Goal: Download file/media

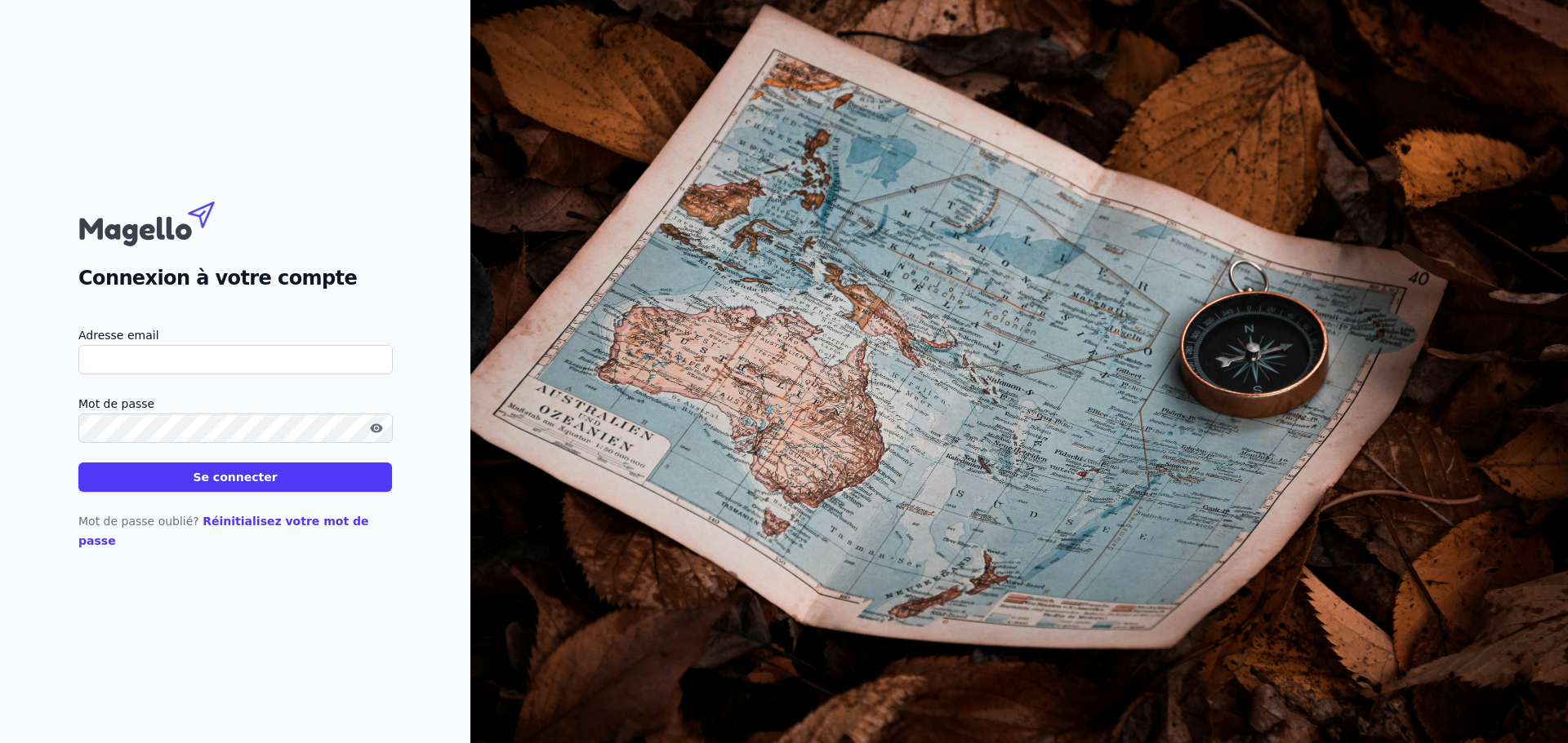
drag, startPoint x: 0, startPoint y: 0, endPoint x: 189, endPoint y: 377, distance: 421.7
click at [189, 375] on input "Adresse email" at bounding box center [235, 360] width 314 height 30
type input "[EMAIL_ADDRESS][DOMAIN_NAME]"
click at [187, 488] on button "Se connecter" at bounding box center [235, 477] width 314 height 30
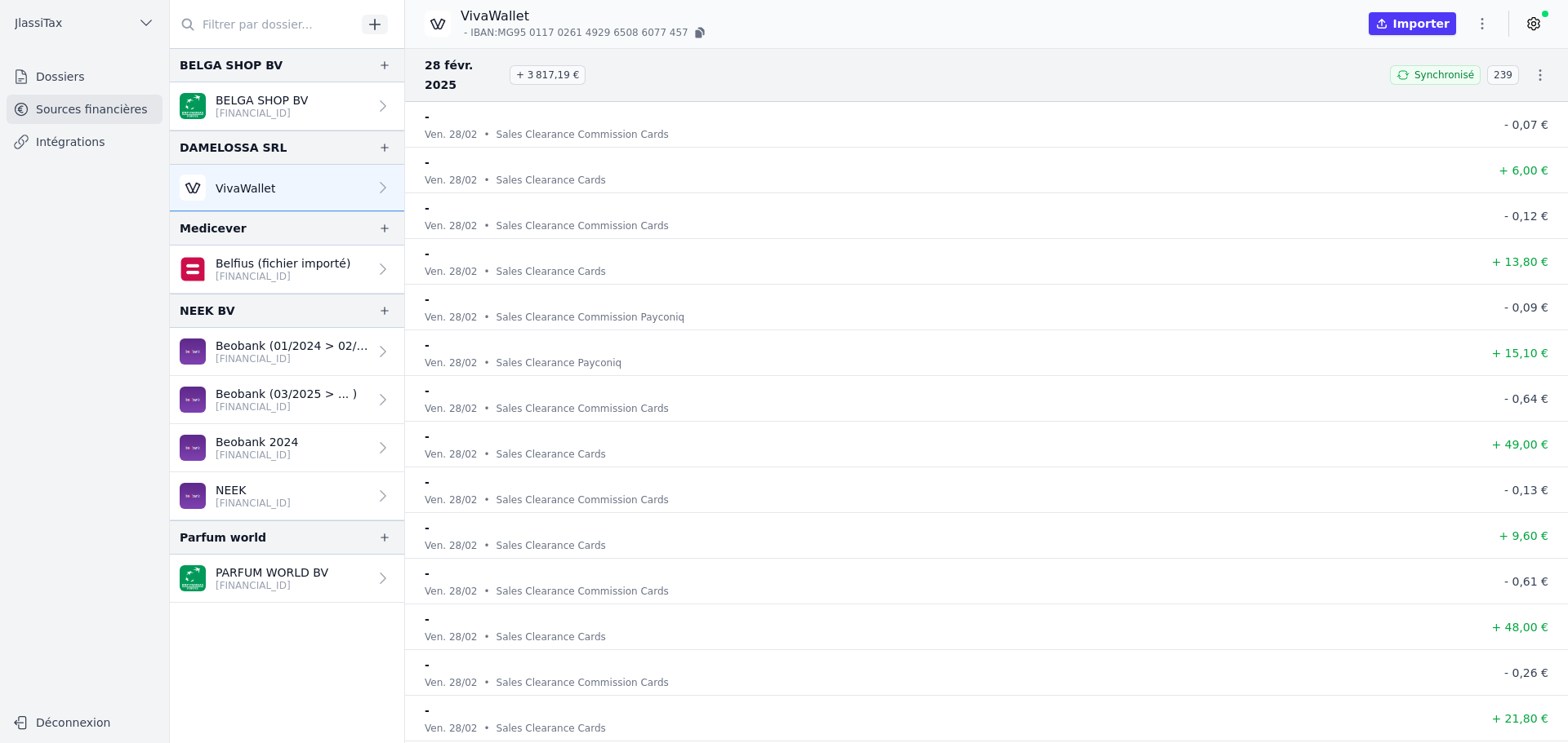
click at [259, 449] on p "[FINANCIAL_ID]" at bounding box center [256, 455] width 82 height 13
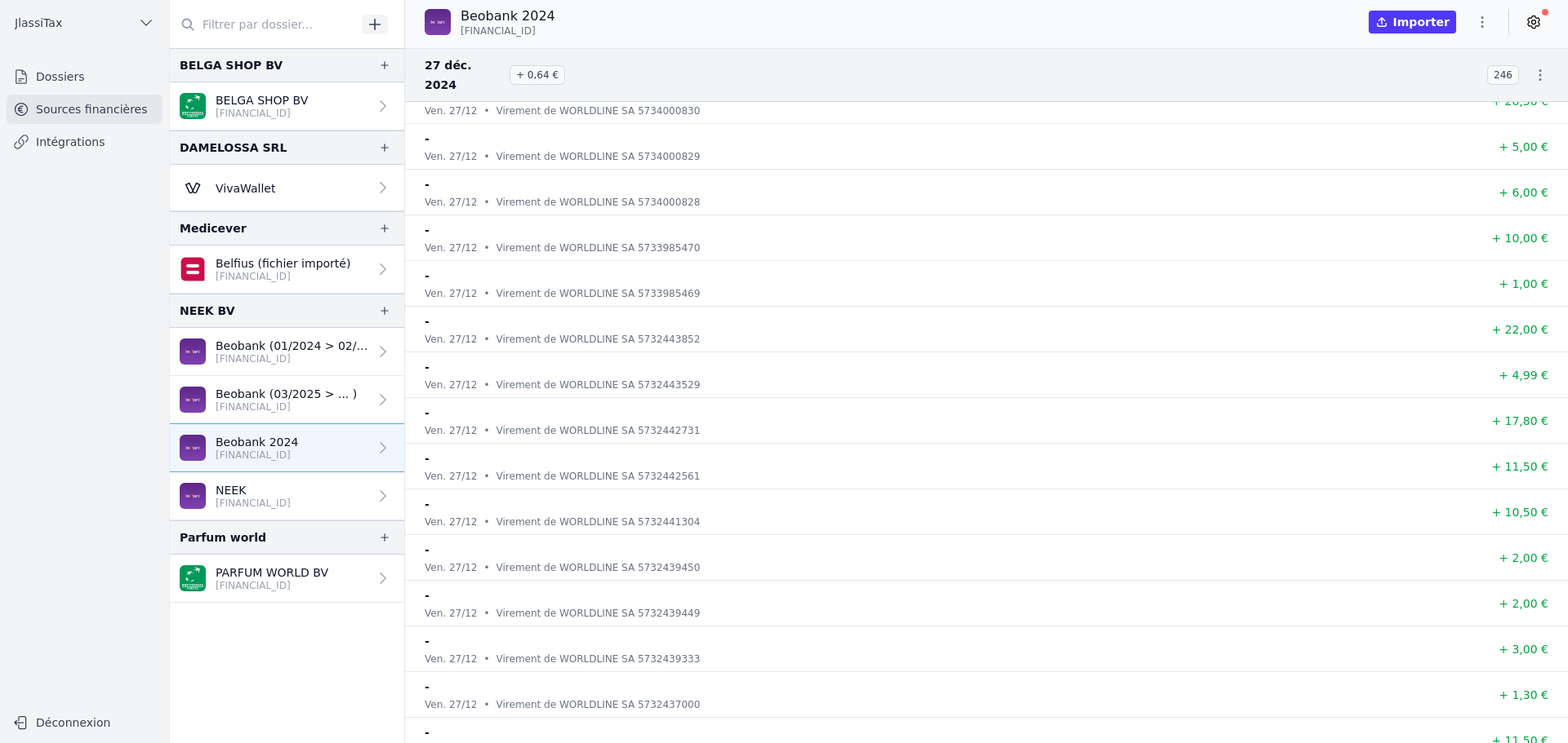
scroll to position [13056, 0]
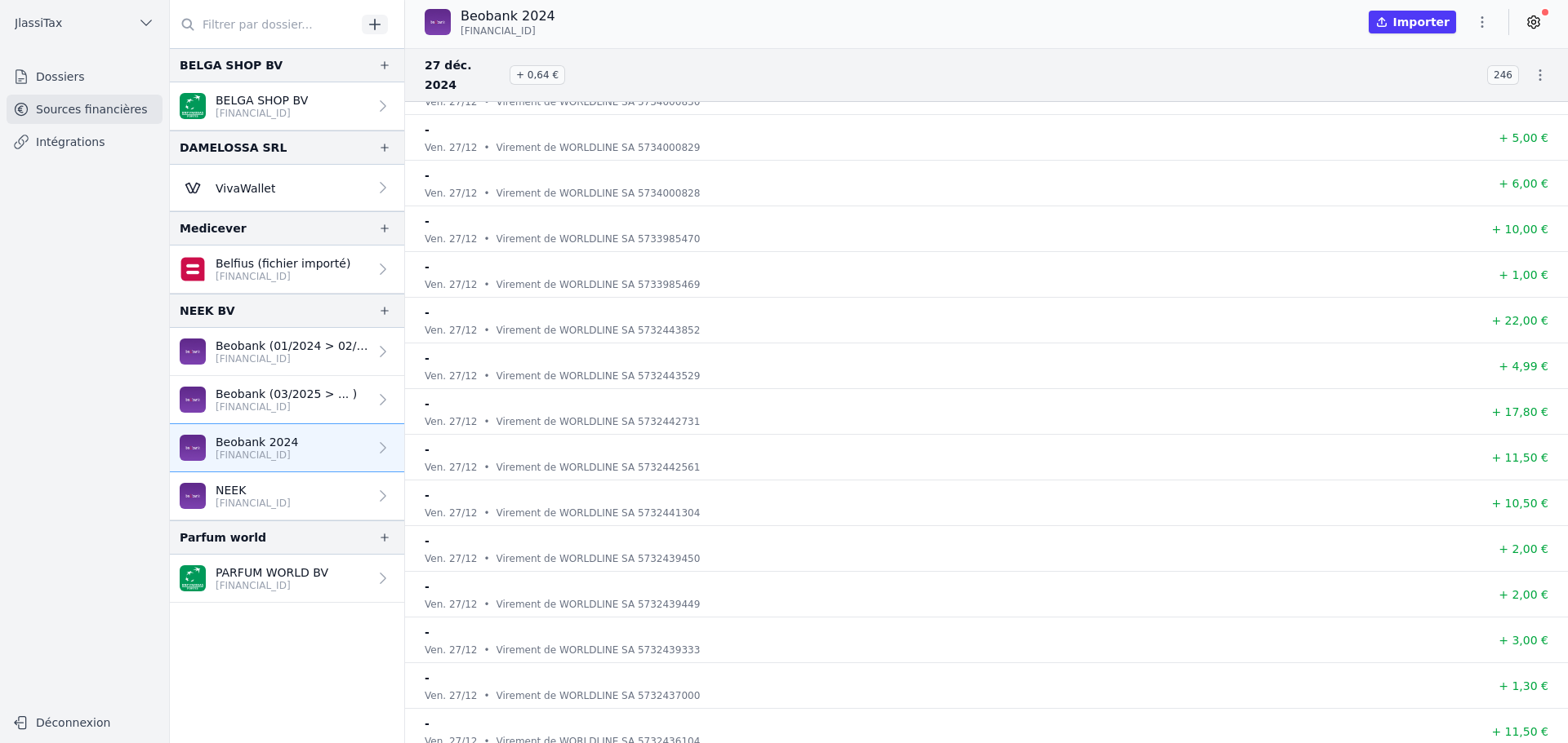
click at [1479, 18] on icon "button" at bounding box center [1482, 22] width 17 height 17
click at [1479, 18] on div at bounding box center [784, 371] width 1568 height 743
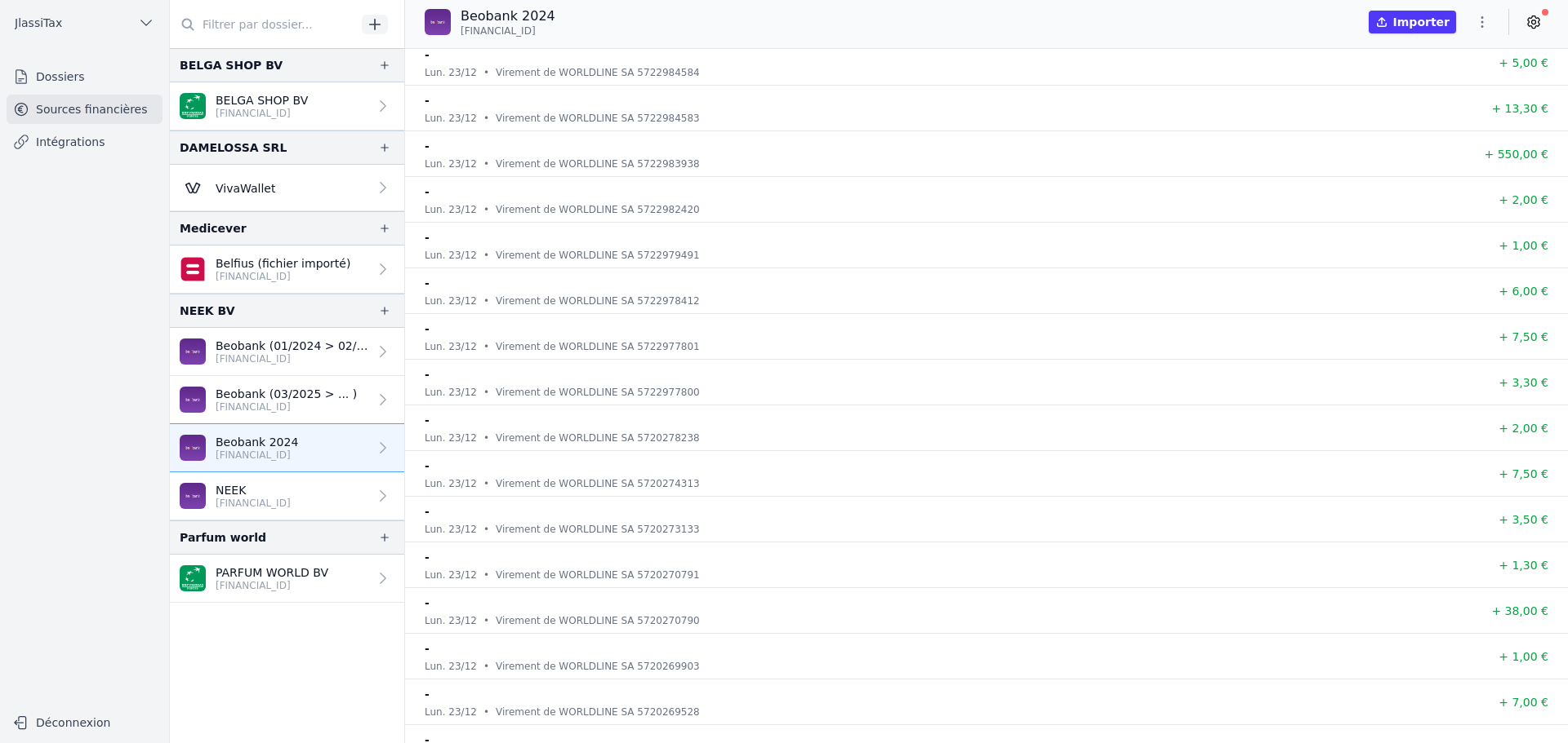
scroll to position [26766, 0]
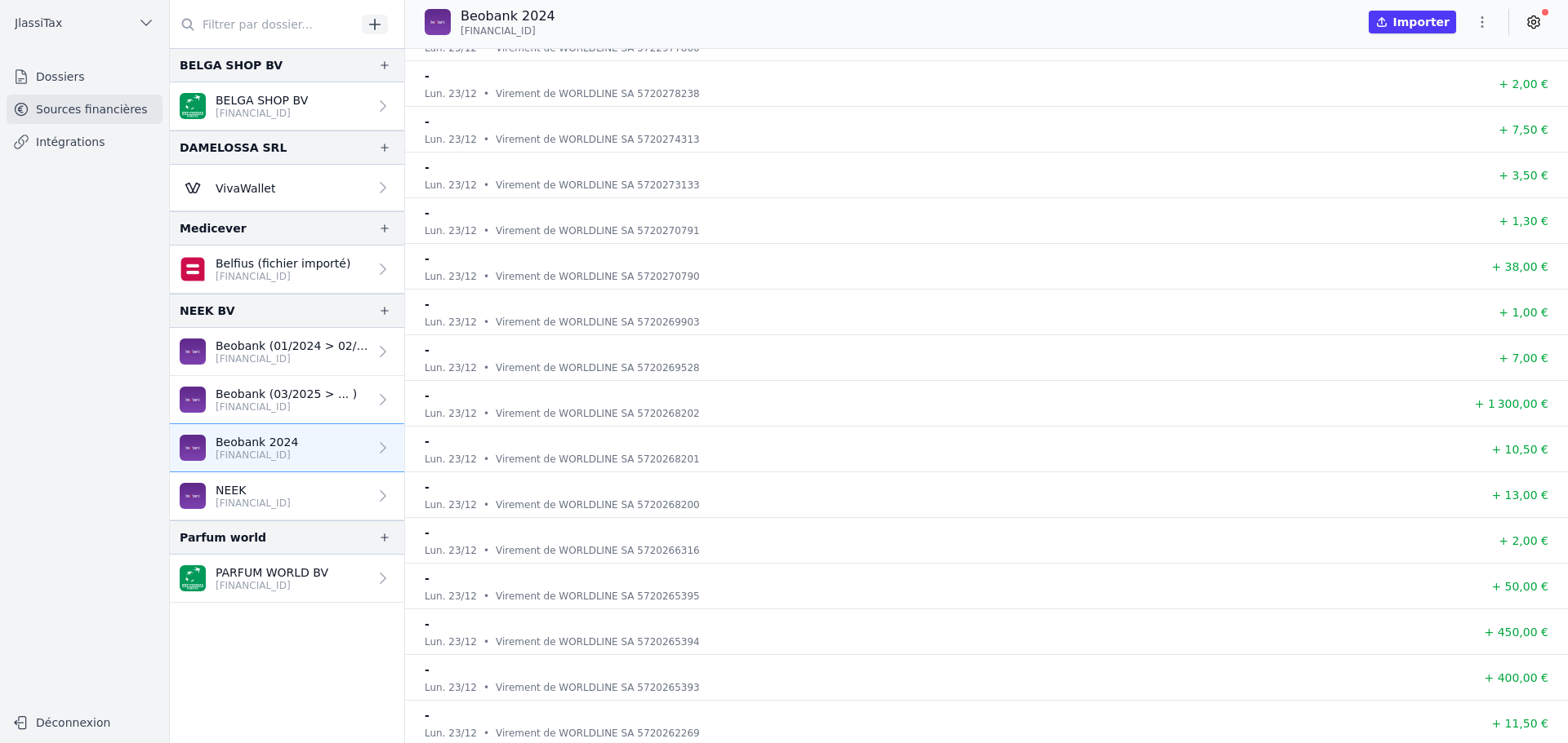
click at [1478, 22] on icon "button" at bounding box center [1482, 22] width 17 height 17
click at [1431, 82] on button "Exporter" at bounding box center [1442, 87] width 117 height 30
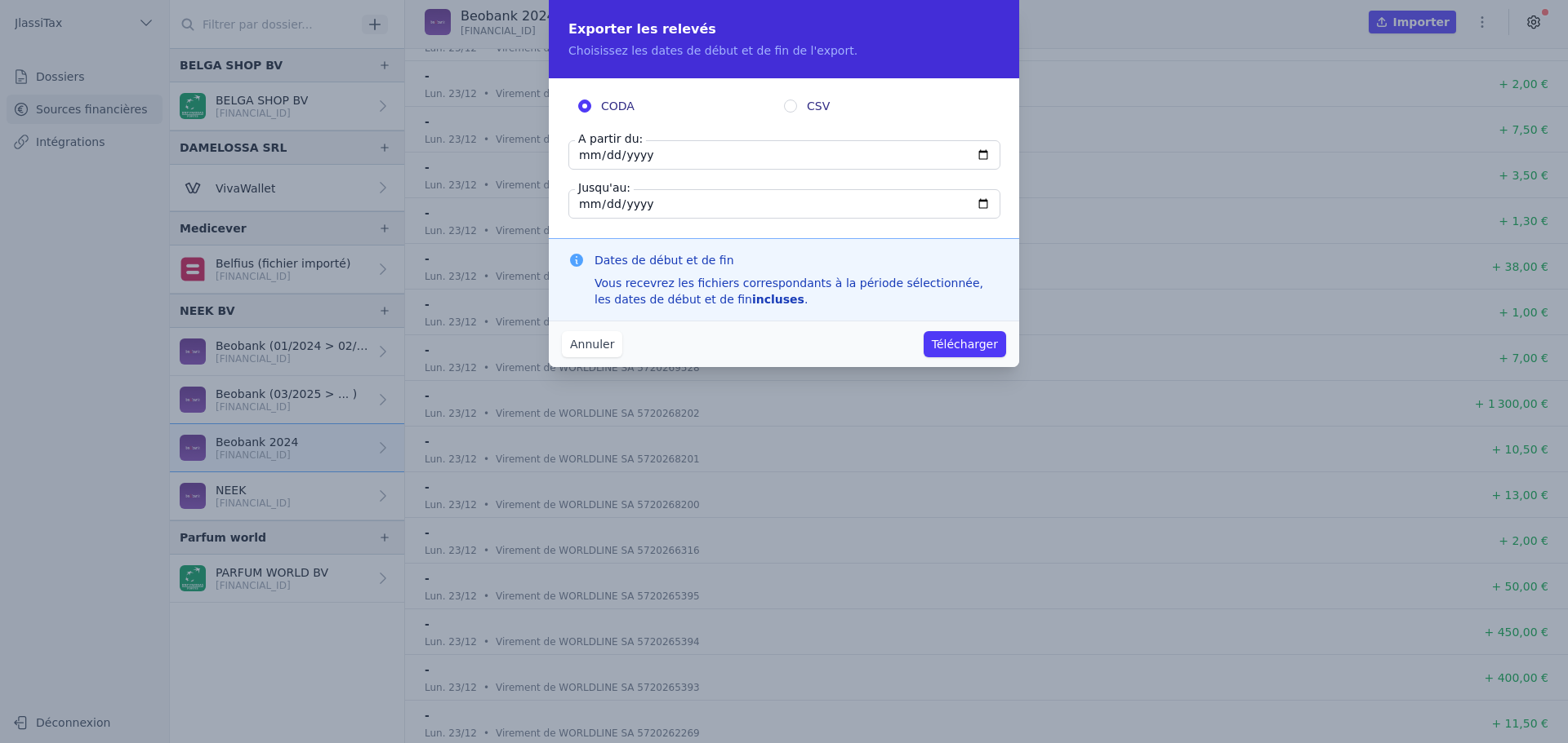
drag, startPoint x: 670, startPoint y: 151, endPoint x: 656, endPoint y: 158, distance: 15.7
click at [669, 151] on input "[DATE]" at bounding box center [784, 155] width 432 height 30
type input "[DATE]"
type input "0024-08-29"
click at [588, 207] on input "[DATE]" at bounding box center [784, 204] width 432 height 30
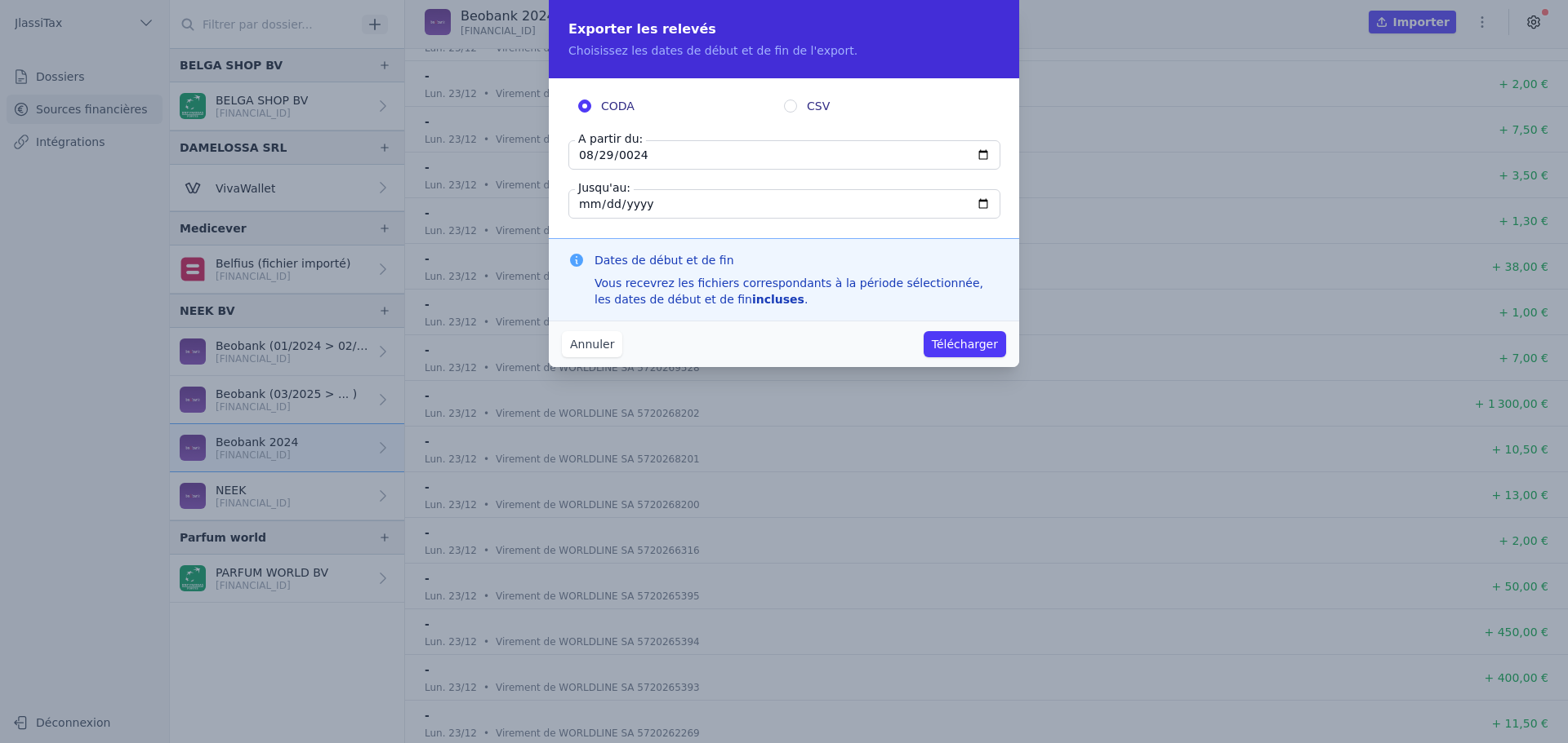
type input "[DATE]"
type input "0024-08-30"
click at [969, 340] on button "Télécharger" at bounding box center [964, 344] width 82 height 26
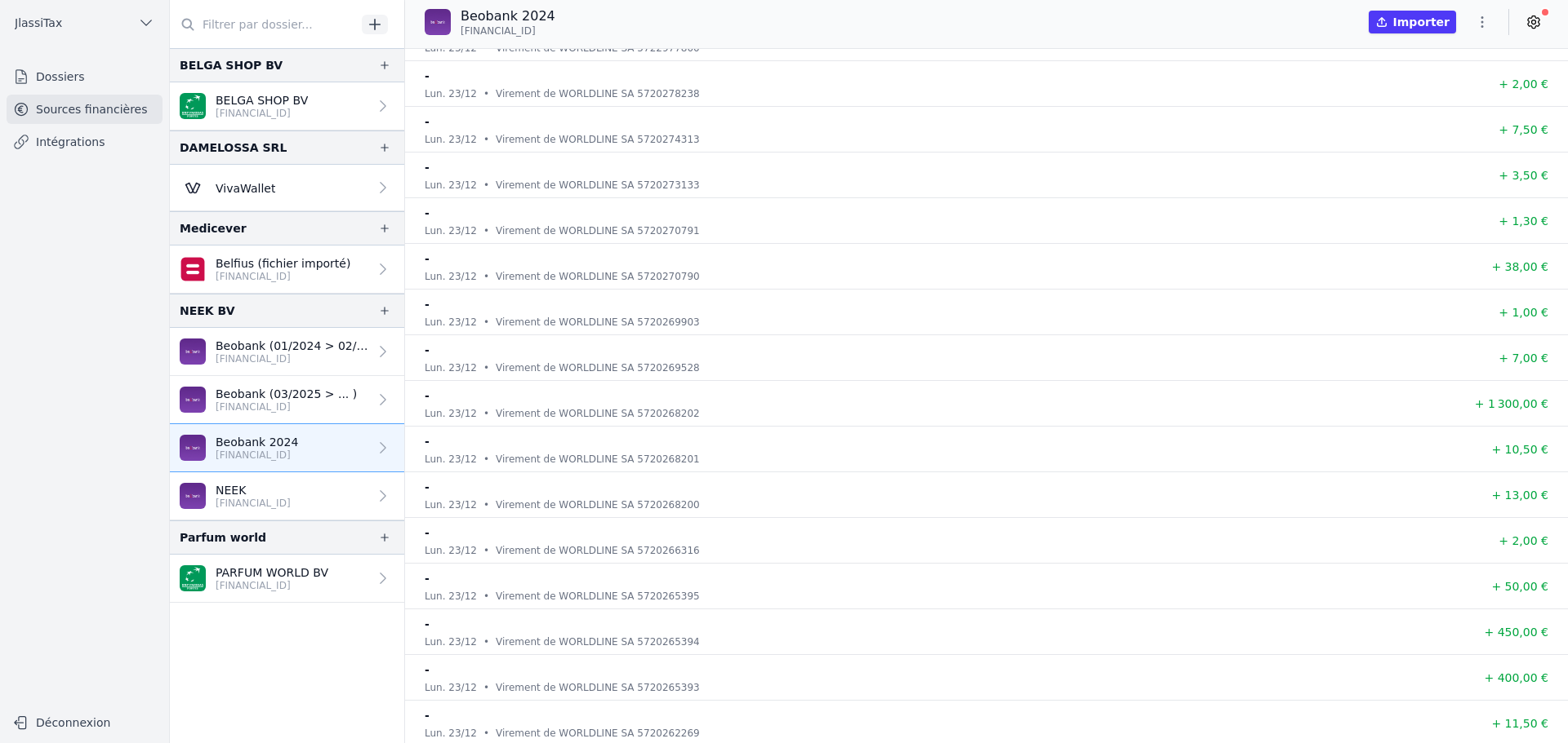
click at [1482, 25] on icon "button" at bounding box center [1482, 22] width 17 height 17
click at [1436, 90] on button "Exporter" at bounding box center [1442, 87] width 117 height 30
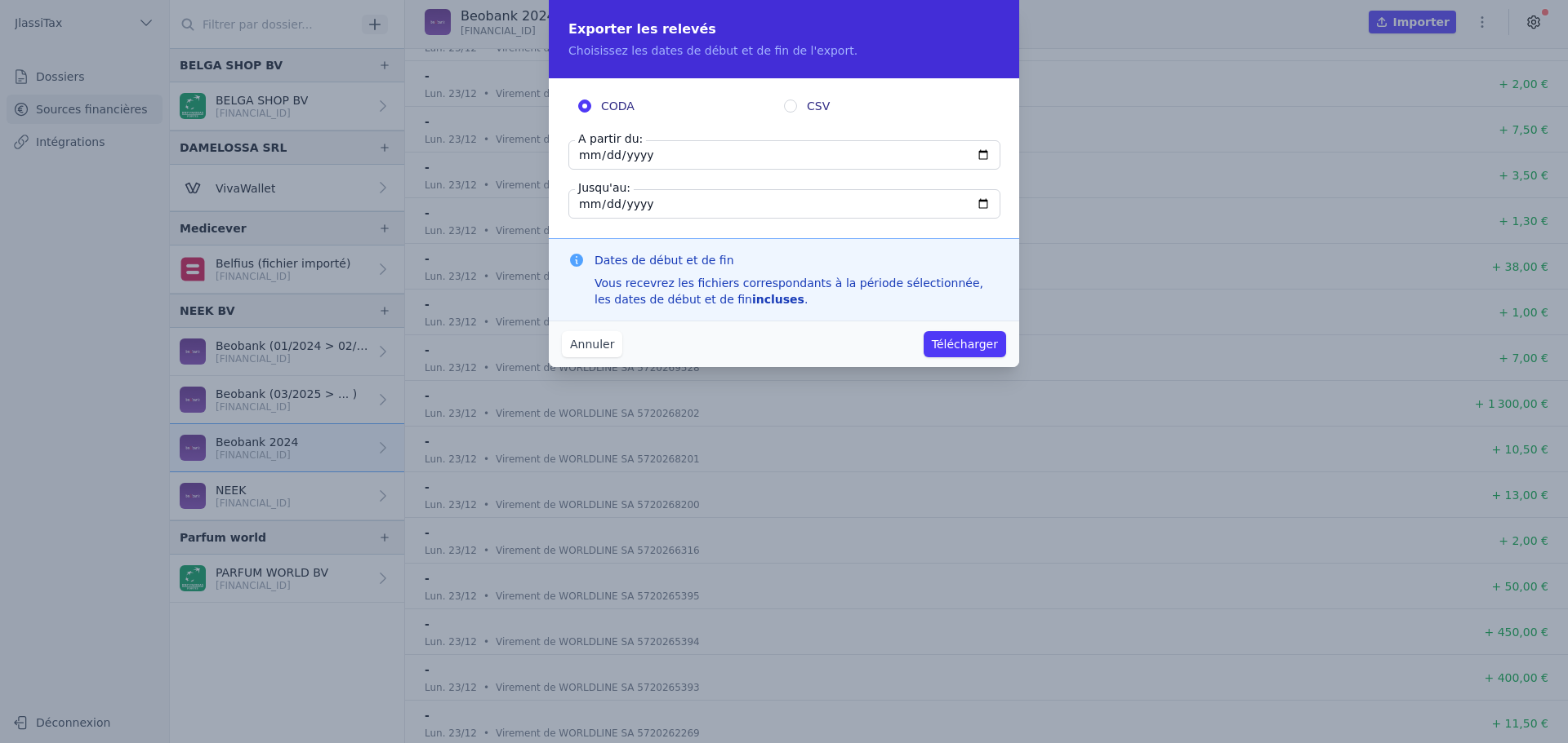
click at [582, 155] on input "[DATE]" at bounding box center [784, 155] width 432 height 30
type input "[DATE]"
type input "0024-08-28"
click at [585, 208] on input "[DATE]" at bounding box center [784, 204] width 432 height 30
type input "[DATE]"
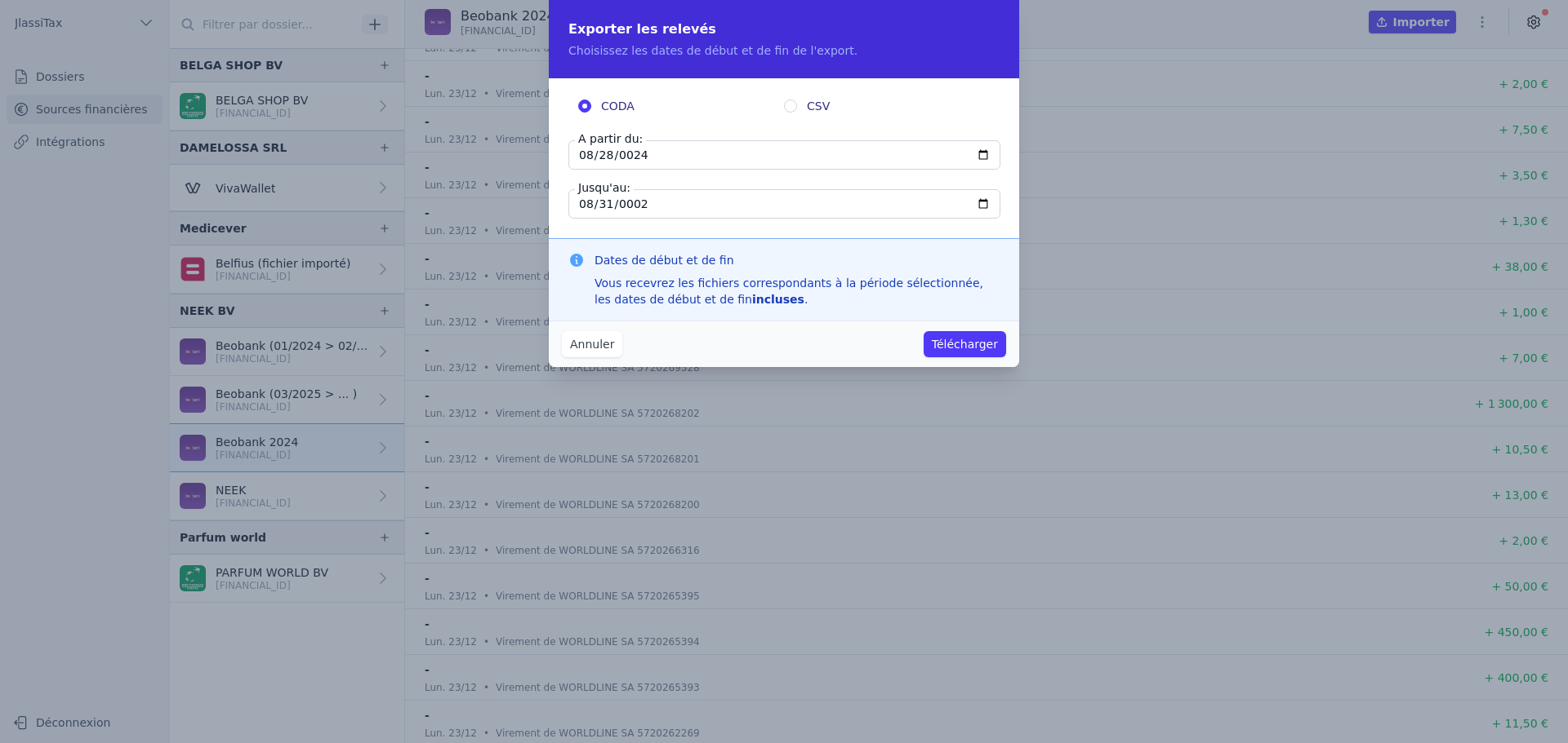
type input "0024-08-31"
click at [971, 344] on button "Télécharger" at bounding box center [964, 344] width 82 height 26
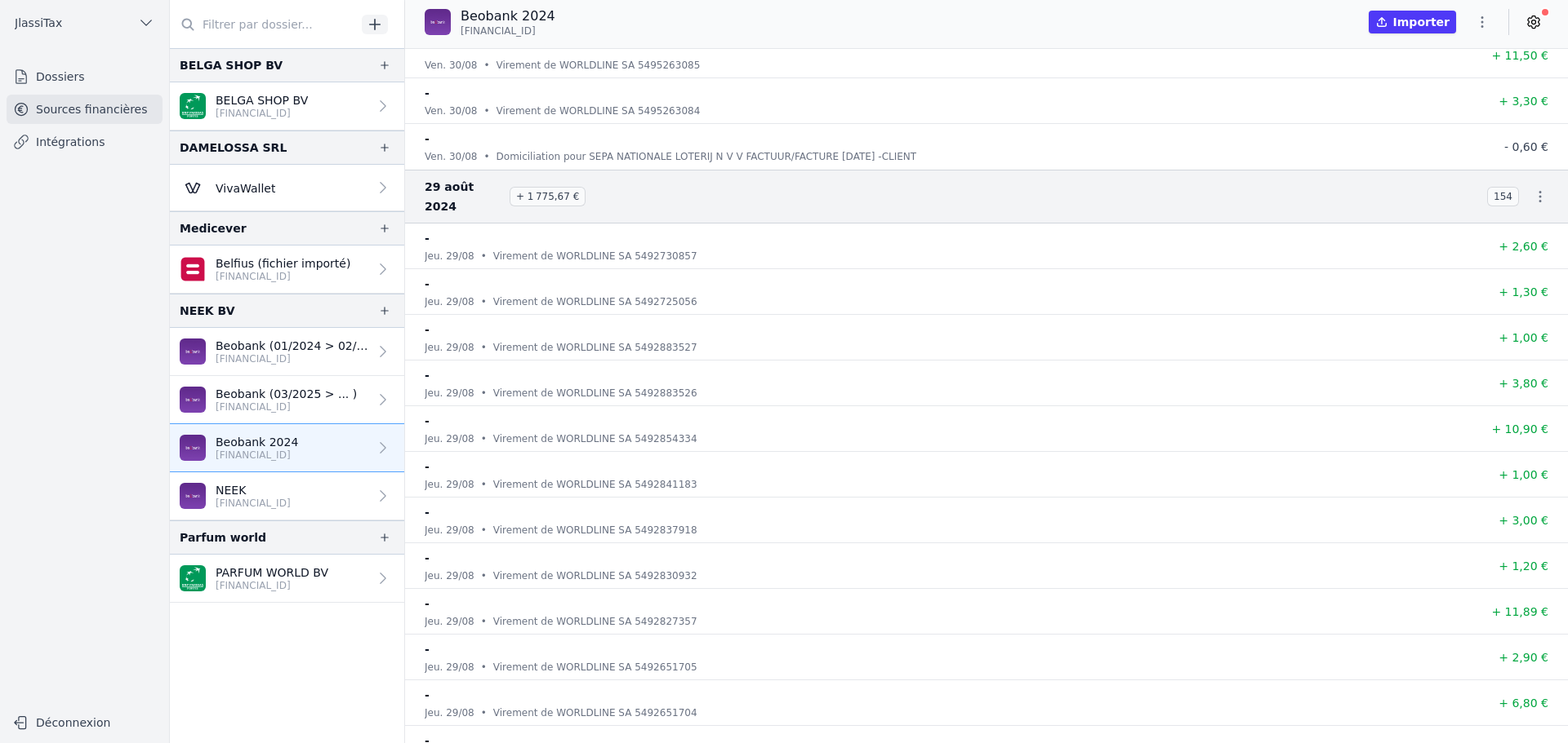
scroll to position [400427, 0]
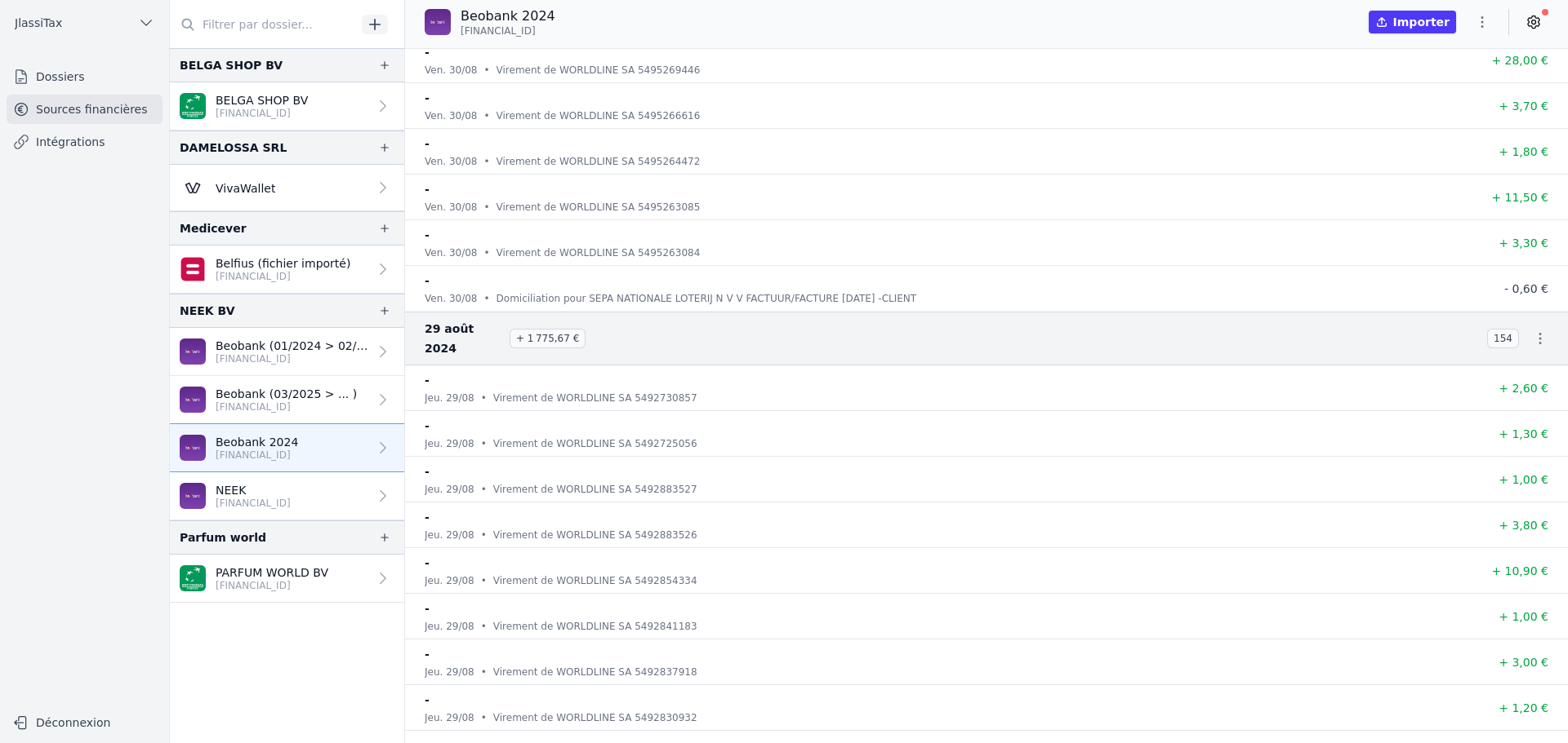
click at [1532, 330] on icon "button" at bounding box center [1540, 339] width 17 height 17
click at [1469, 360] on link "Télécharger le CODA" at bounding box center [1487, 358] width 144 height 30
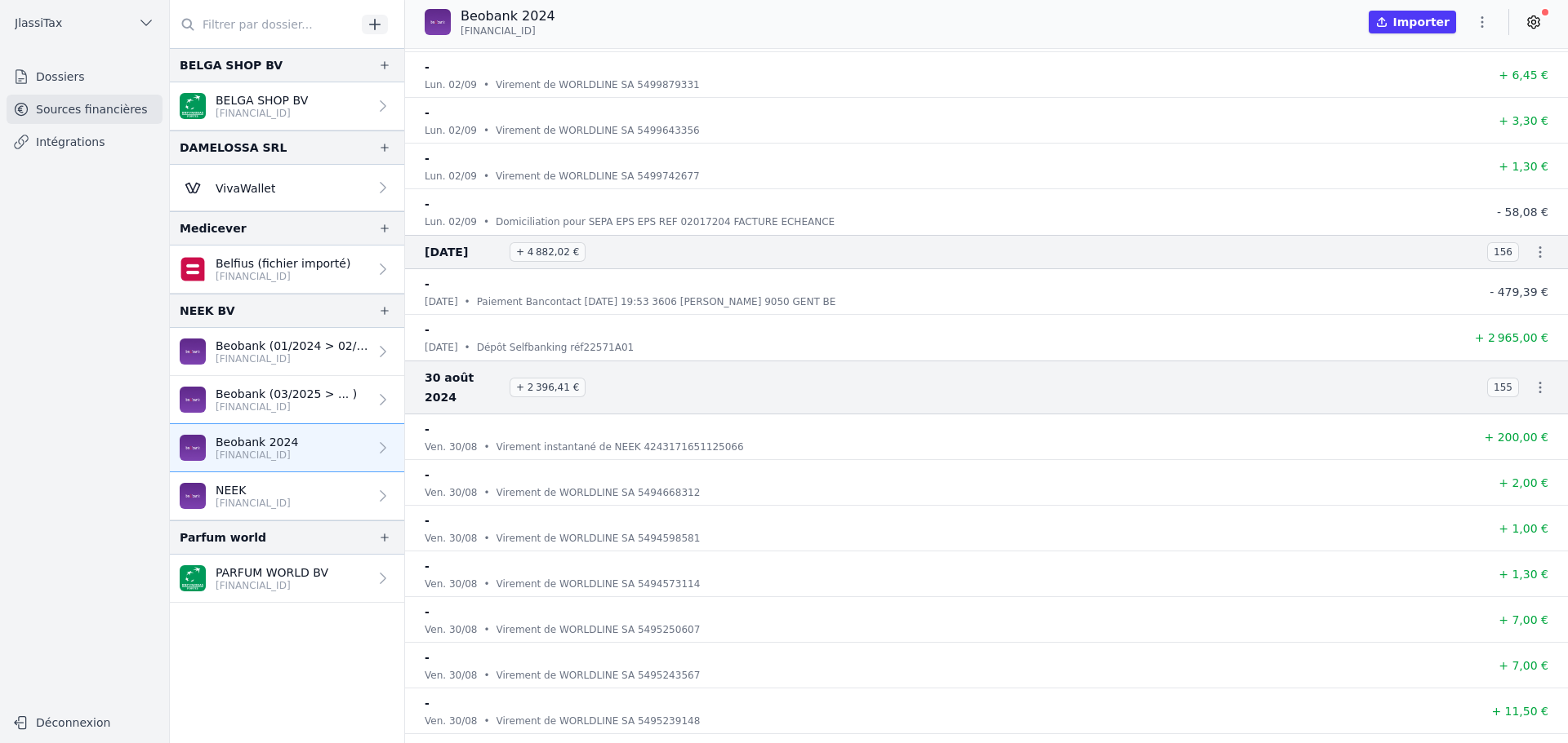
scroll to position [397162, 0]
click at [1539, 388] on icon "button" at bounding box center [1540, 393] width 3 height 11
click at [1474, 413] on link "Télécharger le CODA" at bounding box center [1487, 413] width 144 height 30
